Goal: Information Seeking & Learning: Learn about a topic

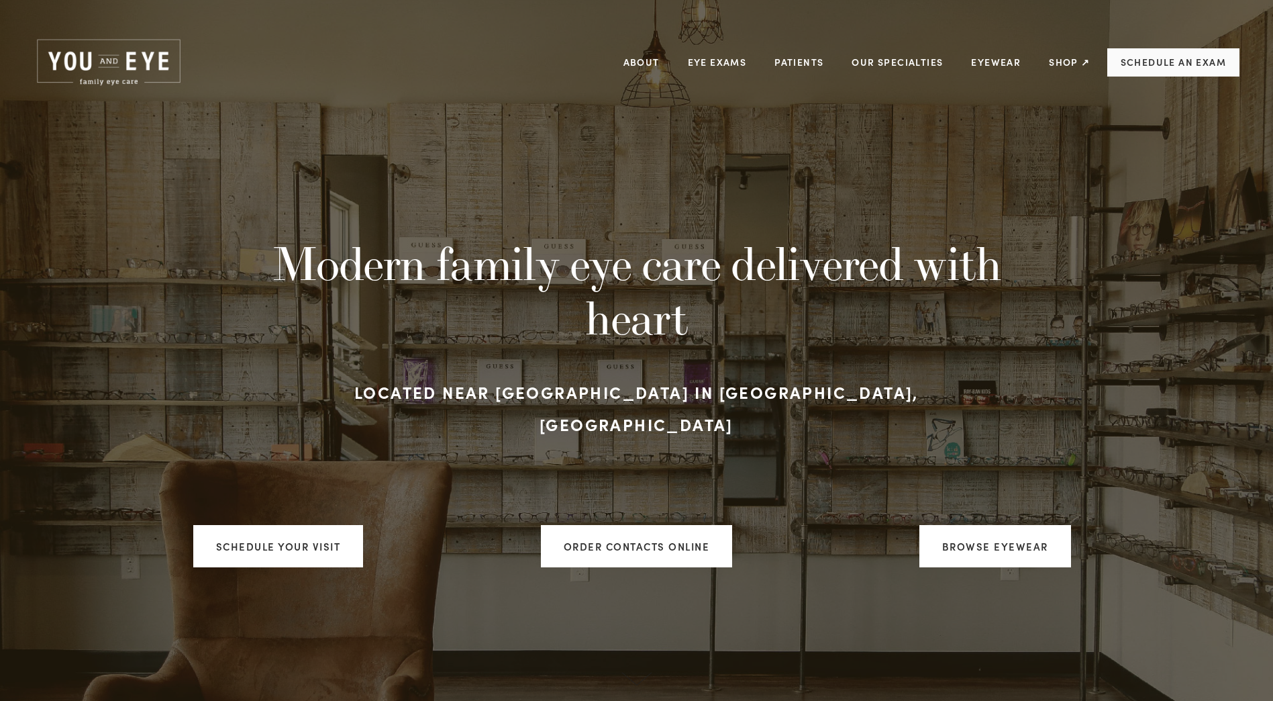
click at [1142, 62] on link "Schedule an Exam" at bounding box center [1173, 62] width 132 height 28
click at [721, 58] on link "Eye Exams" at bounding box center [717, 62] width 59 height 21
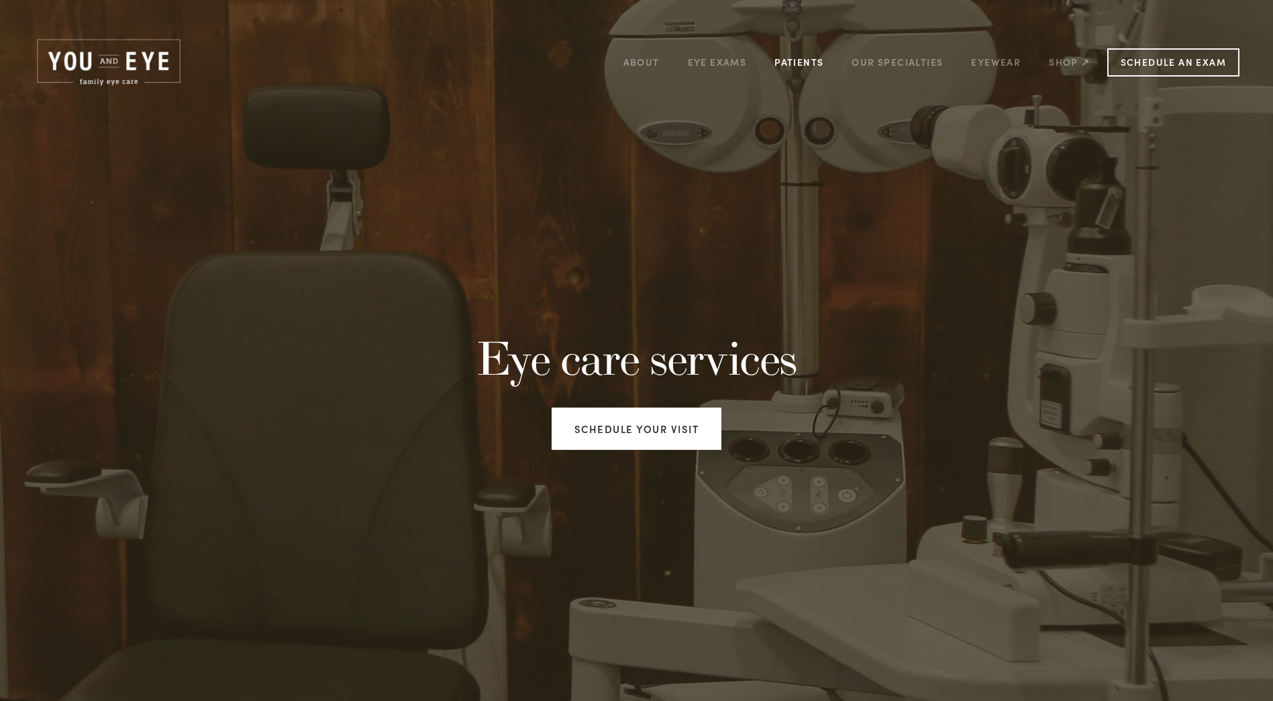
click at [804, 62] on link "Patients" at bounding box center [798, 62] width 49 height 21
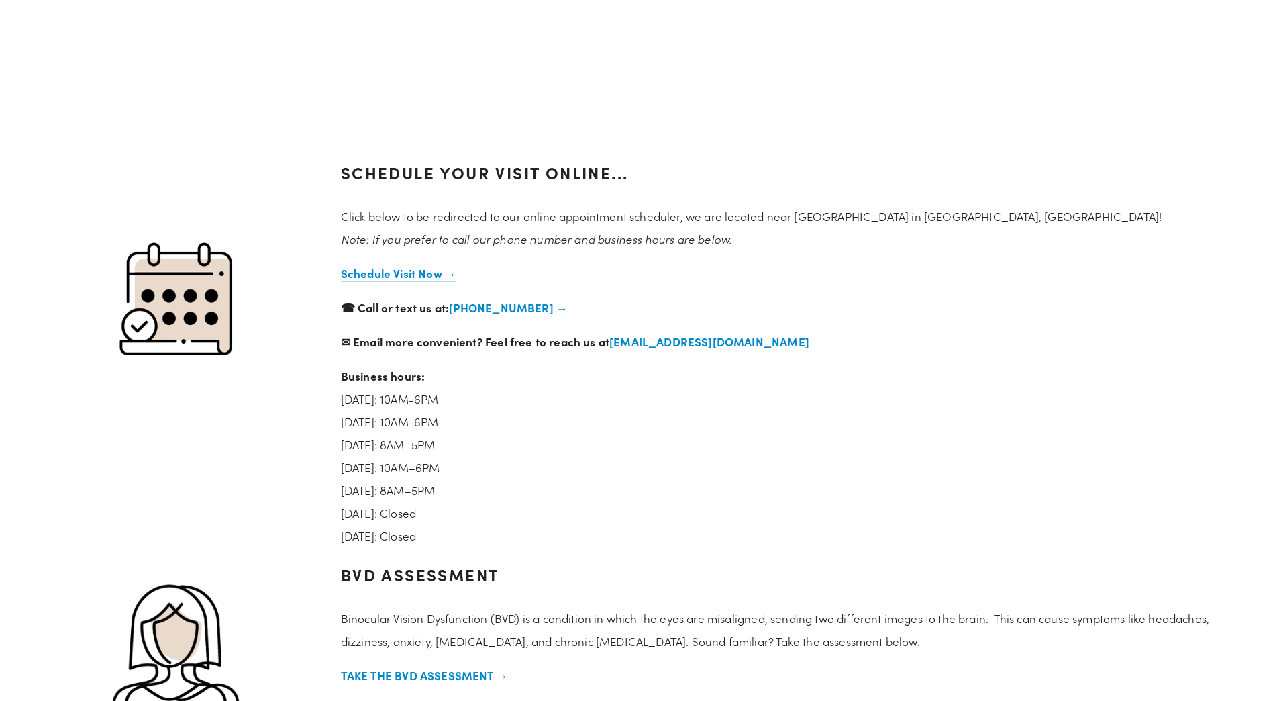
scroll to position [805, 0]
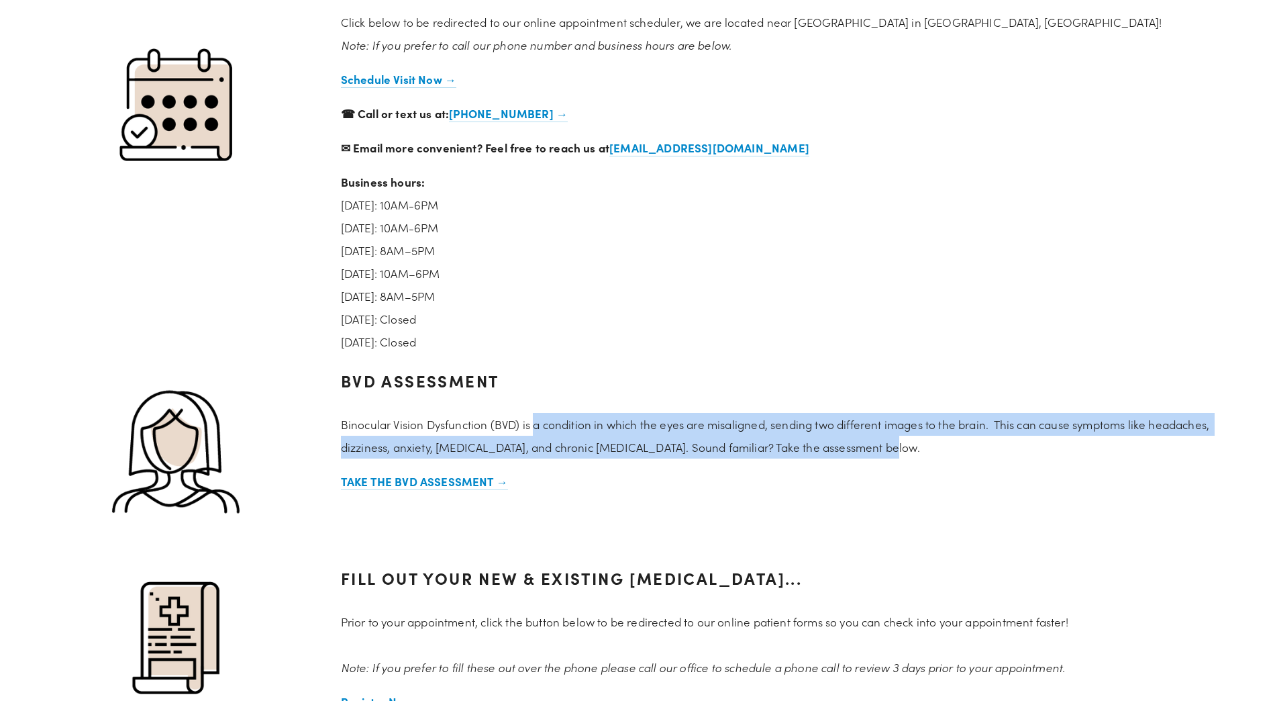
drag, startPoint x: 575, startPoint y: 429, endPoint x: 898, endPoint y: 450, distance: 323.4
click at [898, 450] on p "Binocular Vision Dysfunction (BVD) is a condition in which the eyes are misalig…" at bounding box center [790, 436] width 899 height 46
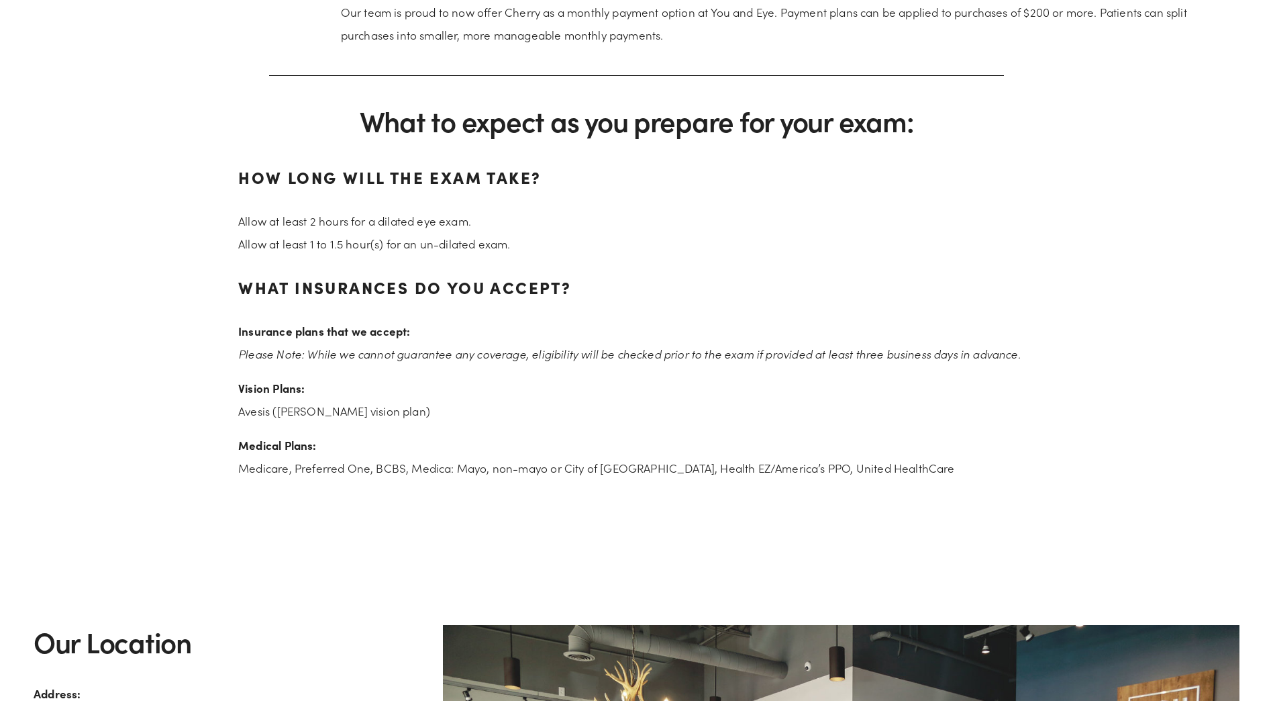
scroll to position [2013, 0]
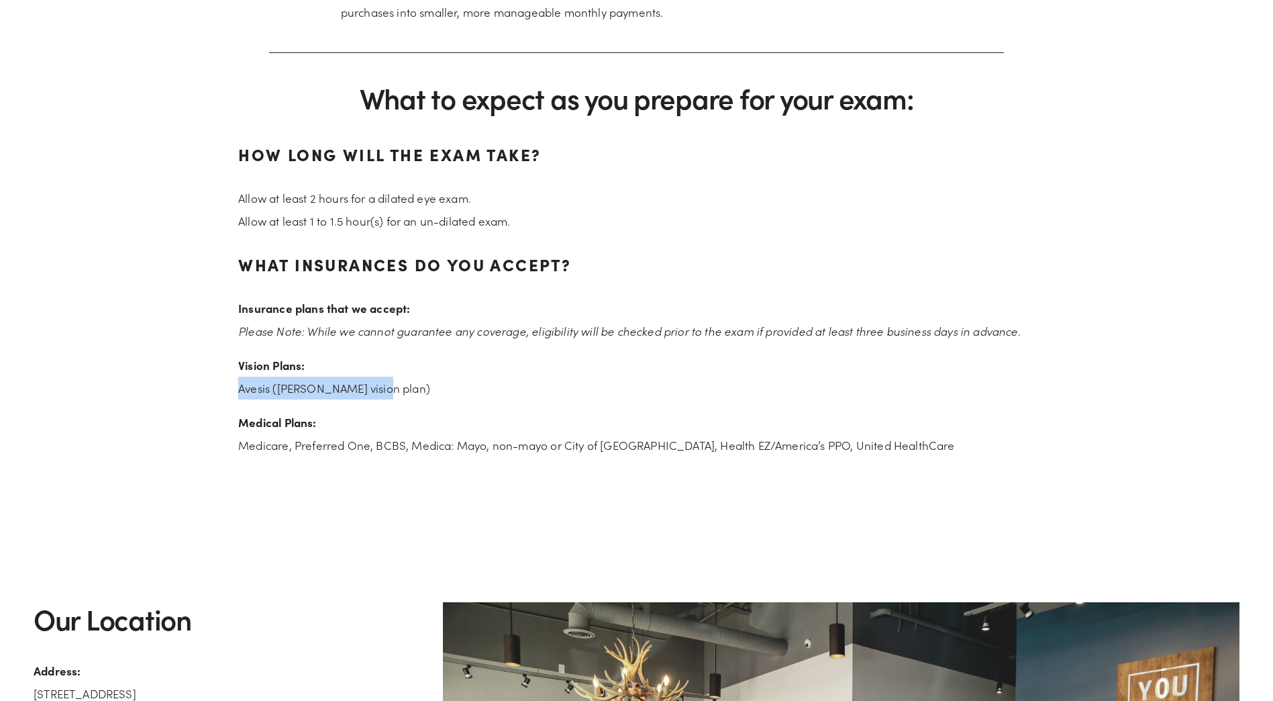
drag, startPoint x: 235, startPoint y: 391, endPoint x: 382, endPoint y: 387, distance: 147.0
click at [382, 387] on div "How long will the exam take? Allow at least 2 hours for a dilated eye exam. All…" at bounding box center [636, 297] width 819 height 341
drag, startPoint x: 382, startPoint y: 387, endPoint x: 398, endPoint y: 388, distance: 16.2
click at [382, 387] on p "Vision Plans: [DEMOGRAPHIC_DATA] ([PERSON_NAME] vision plan)" at bounding box center [636, 377] width 797 height 46
drag, startPoint x: 419, startPoint y: 390, endPoint x: 178, endPoint y: 383, distance: 241.0
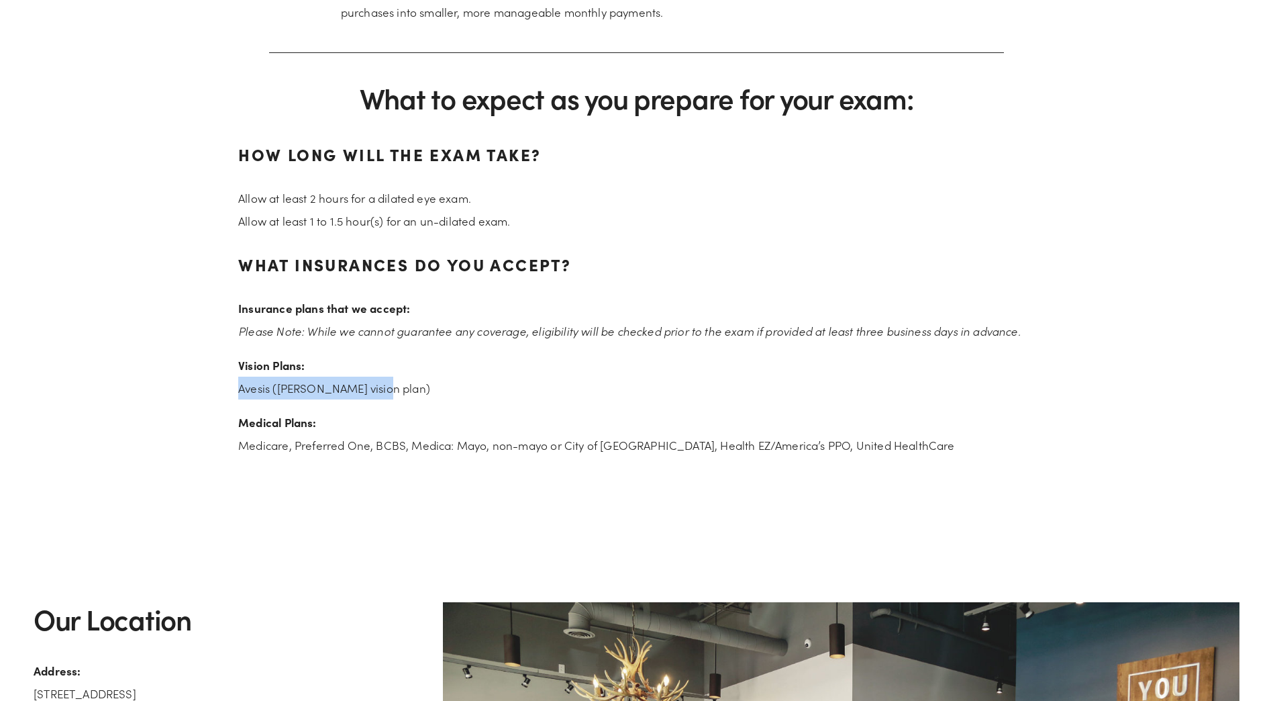
click at [178, 383] on div "How long will the exam take? Allow at least 2 hours for a dilated eye exam. All…" at bounding box center [636, 297] width 1229 height 341
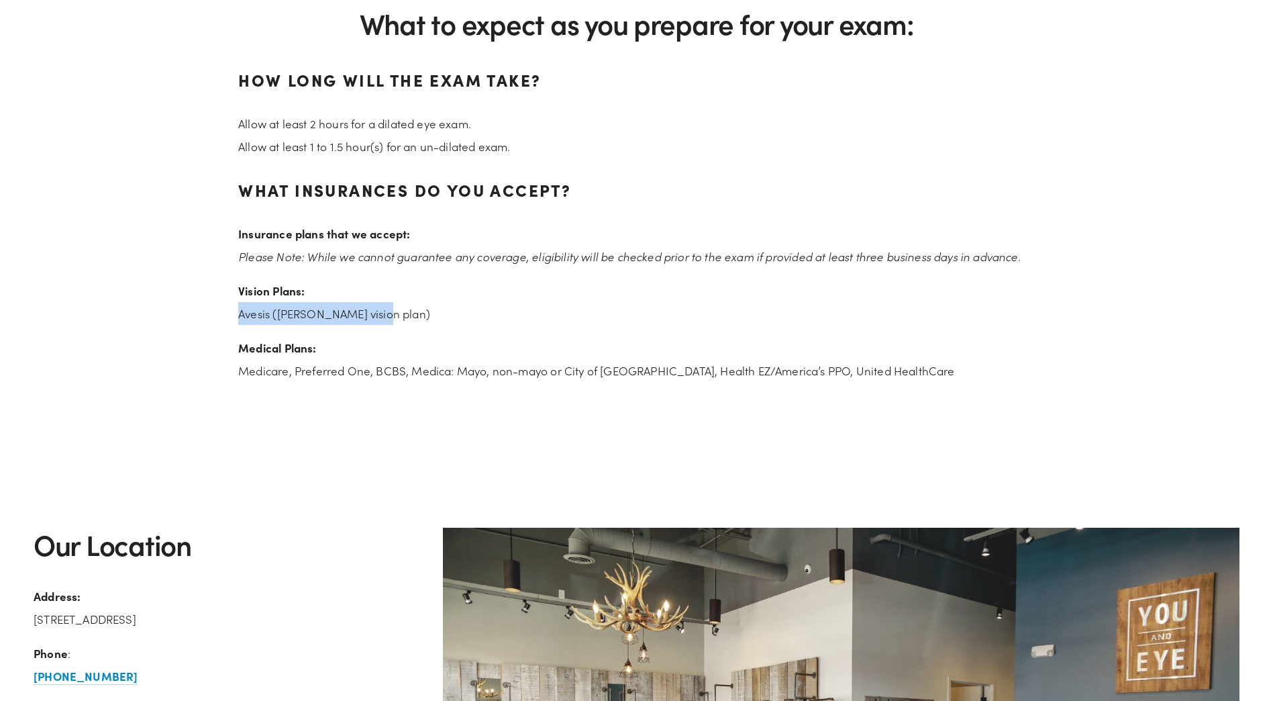
scroll to position [2214, 0]
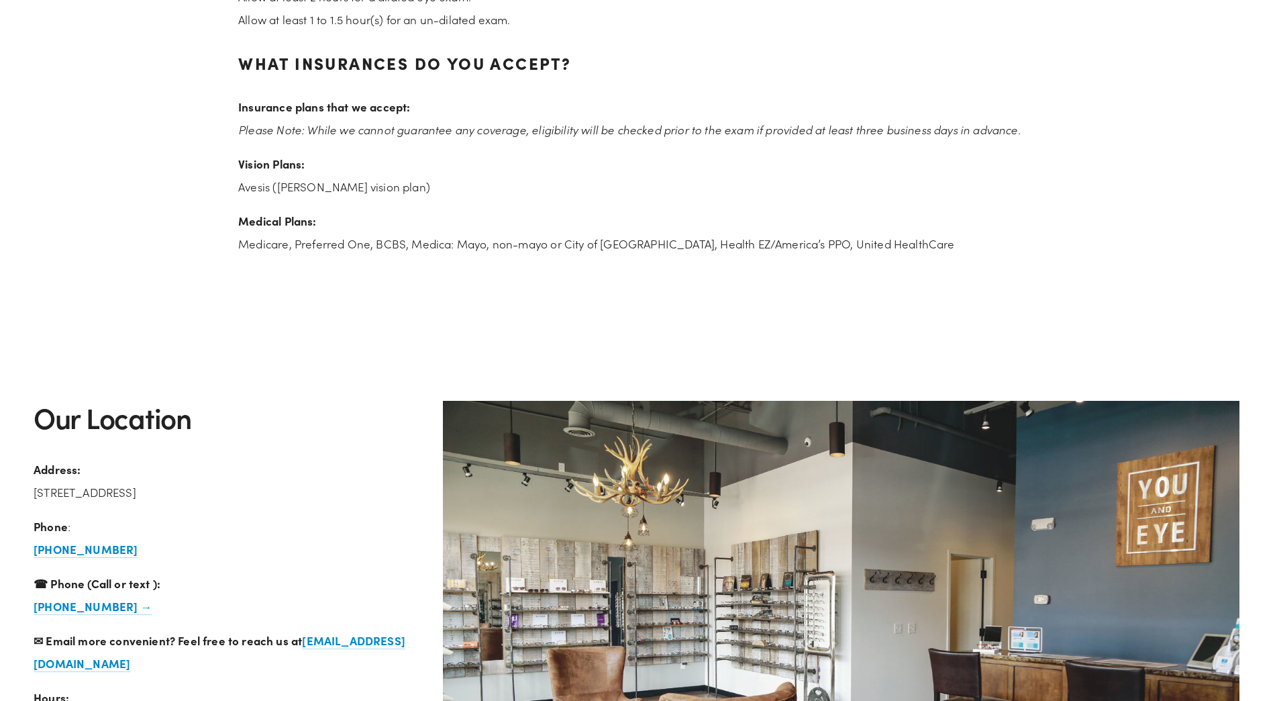
click at [315, 406] on h2 "Our Location" at bounding box center [227, 418] width 387 height 34
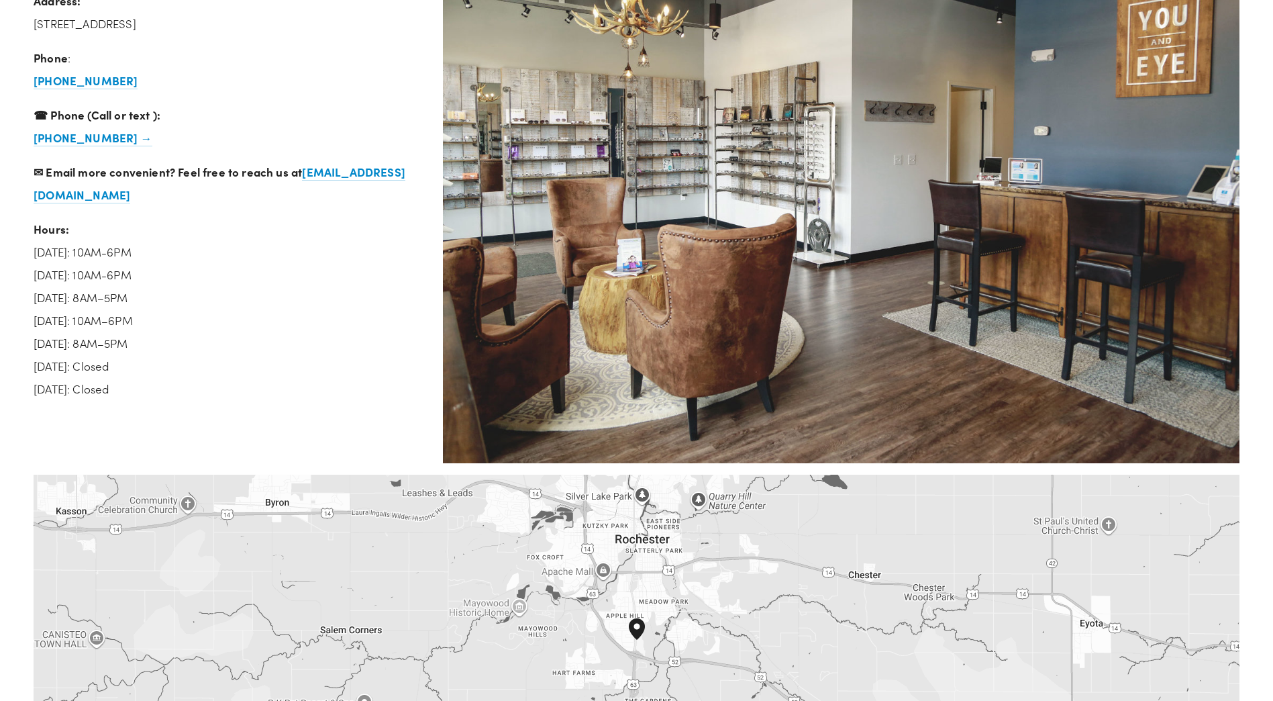
scroll to position [2684, 0]
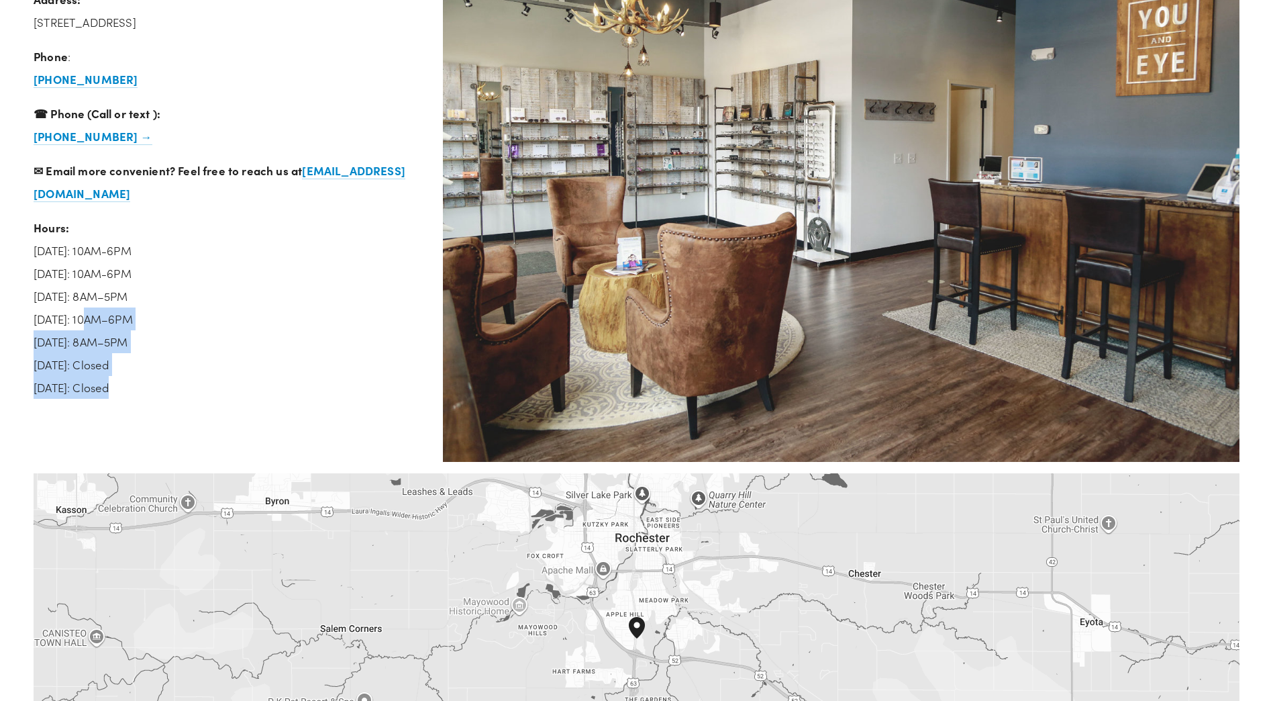
drag, startPoint x: 117, startPoint y: 389, endPoint x: 88, endPoint y: 323, distance: 71.8
click at [88, 323] on p "Hours: [DATE]: 10AM-6PM [DATE]: 10AM-6PM [DATE]: 8AM–5PM [DATE]: 10AM–6PM [DATE…" at bounding box center [227, 307] width 387 height 183
drag, startPoint x: 127, startPoint y: 365, endPoint x: 84, endPoint y: 249, distance: 123.8
click at [84, 249] on p "Hours: [DATE]: 10AM-6PM [DATE]: 10AM-6PM [DATE]: 8AM–5PM [DATE]: 10AM–6PM [DATE…" at bounding box center [227, 307] width 387 height 183
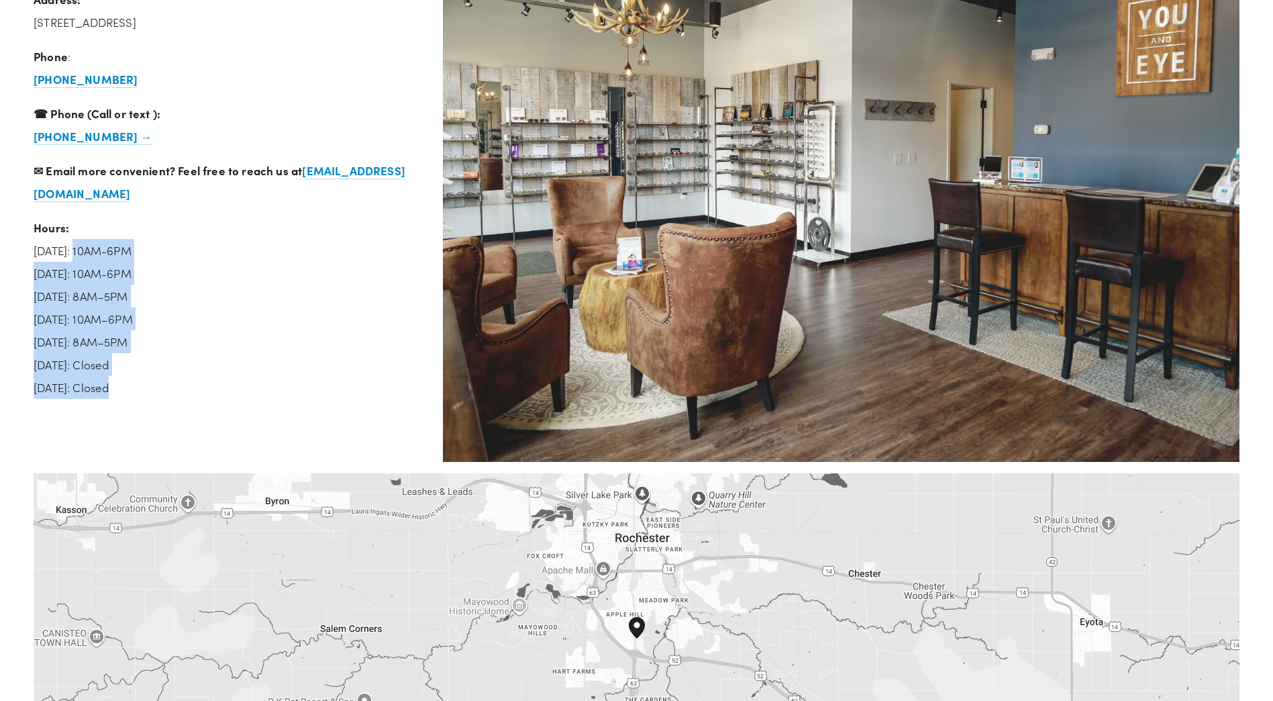
click at [205, 391] on p "Hours: [DATE]: 10AM-6PM [DATE]: 10AM-6PM [DATE]: 8AM–5PM [DATE]: 10AM–6PM [DATE…" at bounding box center [227, 307] width 387 height 183
